Goal: Navigation & Orientation: Understand site structure

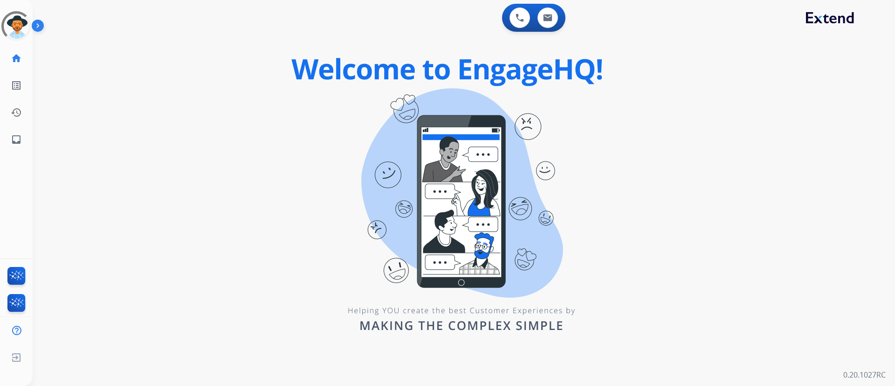
click at [257, 85] on div "0 Voice Interactions 0 Email Interactions swap_horiz Break voice bridge close_f…" at bounding box center [464, 193] width 863 height 386
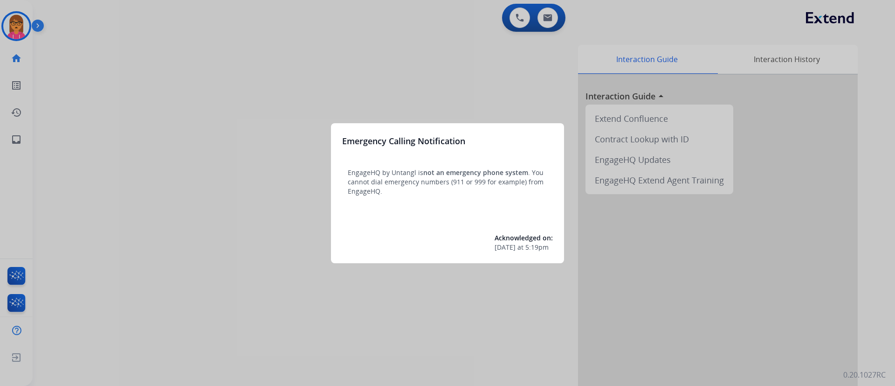
click at [261, 64] on div at bounding box center [447, 193] width 895 height 386
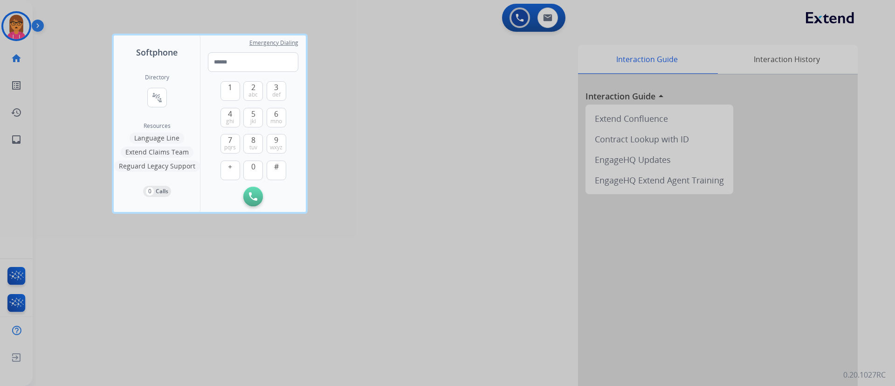
click at [492, 70] on div at bounding box center [447, 193] width 895 height 386
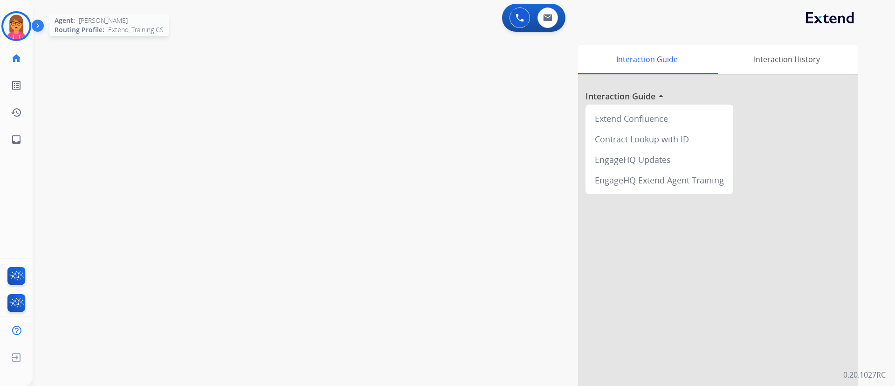
click at [21, 28] on img at bounding box center [16, 26] width 26 height 26
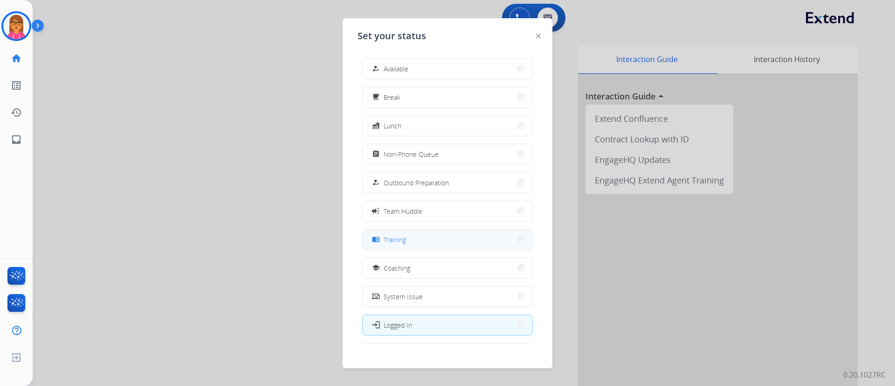
click at [478, 236] on button "menu_book Training" at bounding box center [448, 239] width 170 height 20
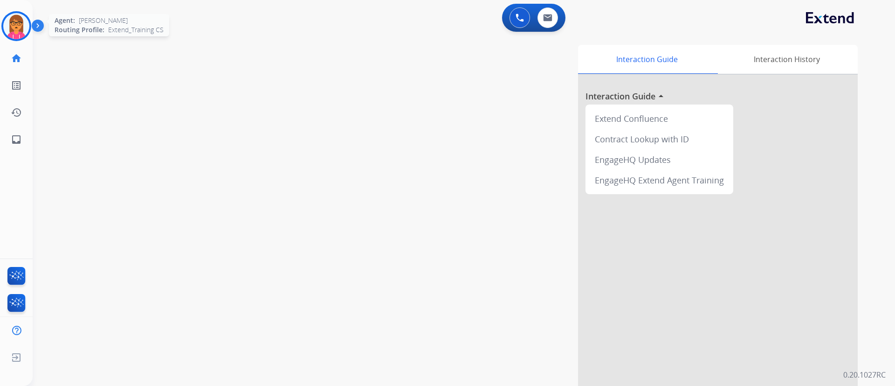
click at [22, 23] on img at bounding box center [16, 26] width 26 height 26
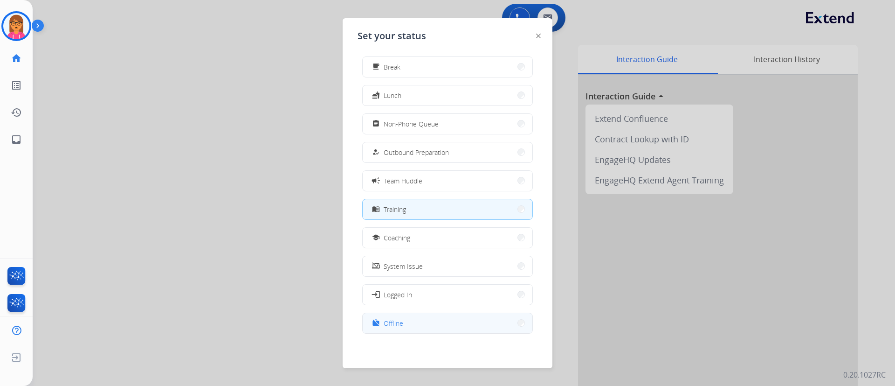
scroll to position [31, 0]
click at [185, 108] on div at bounding box center [447, 193] width 895 height 386
